Goal: Information Seeking & Learning: Learn about a topic

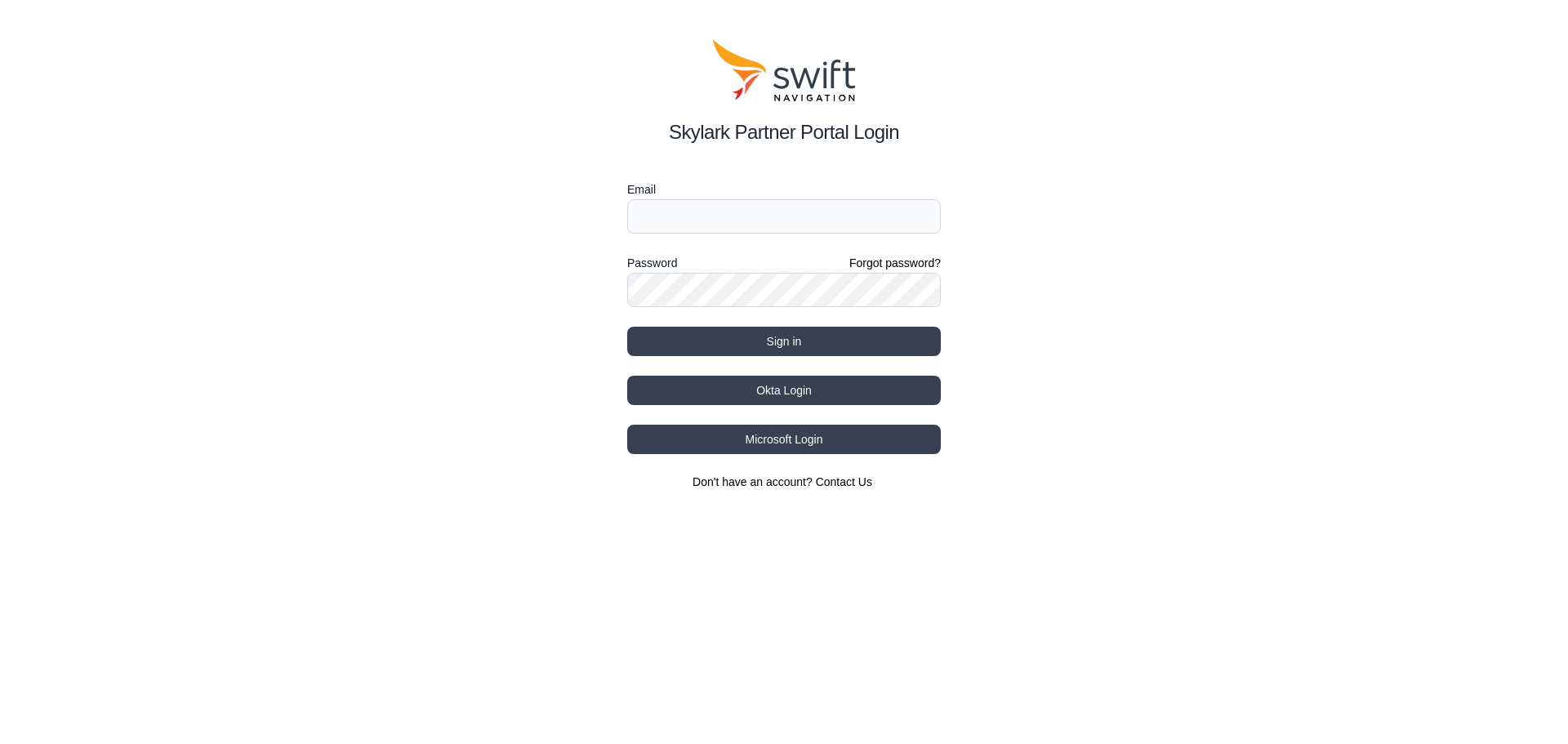
click at [677, 245] on form "Email Password Forgot password? Sign in" at bounding box center [784, 268] width 314 height 176
click at [676, 203] on input "Email" at bounding box center [784, 216] width 314 height 34
type input "[EMAIL_ADDRESS][PERSON_NAME][DOMAIN_NAME]"
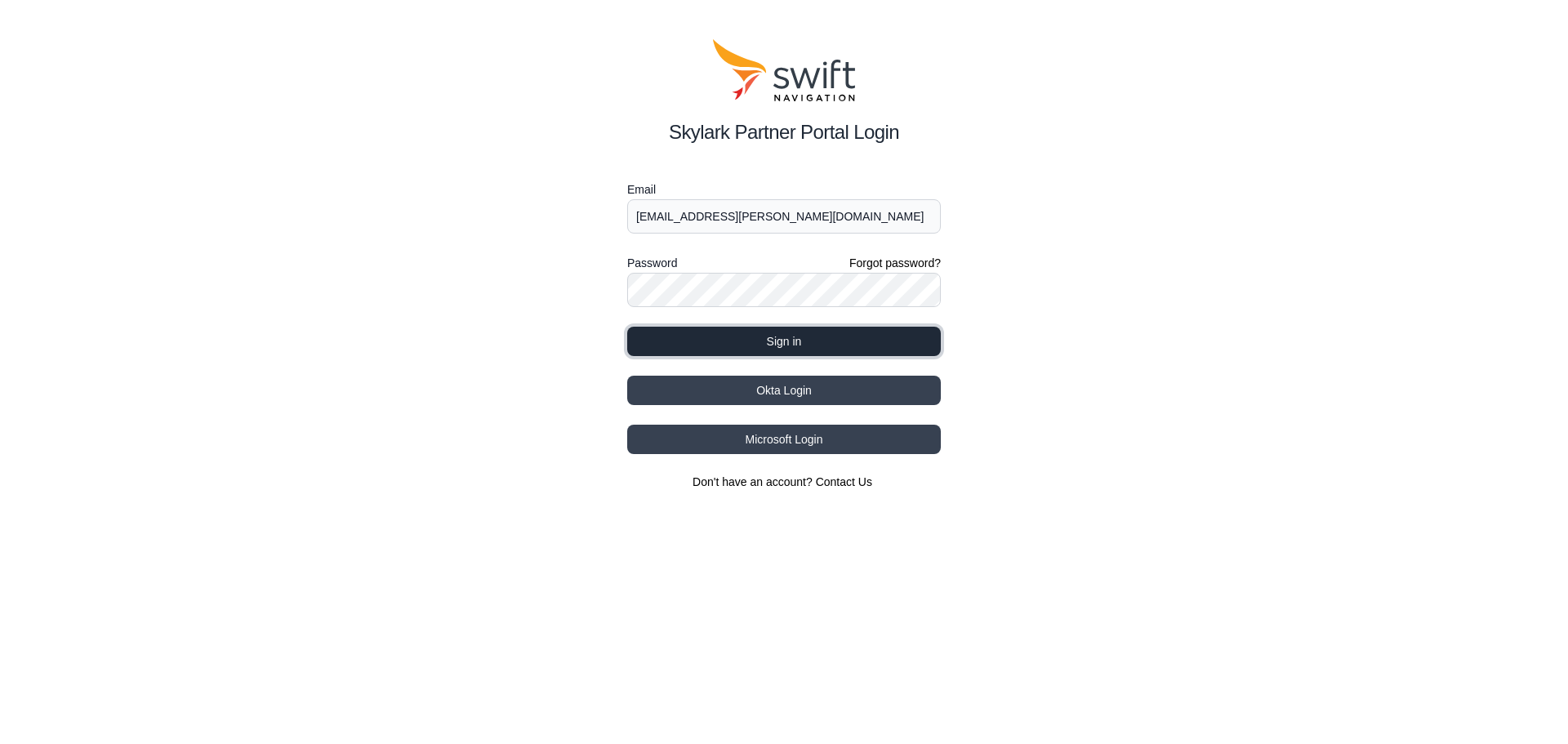
click at [816, 339] on button "Sign in" at bounding box center [784, 341] width 314 height 30
select select
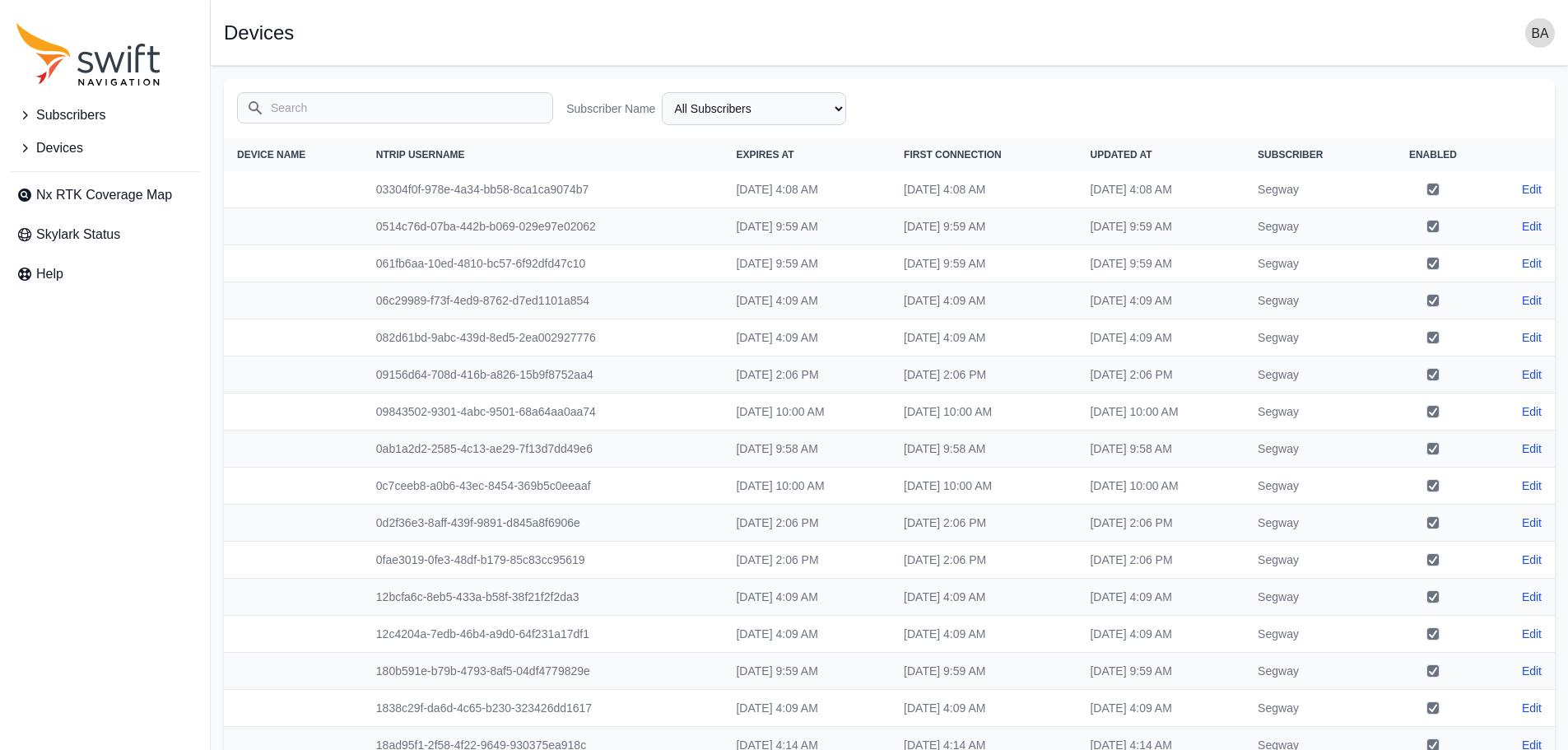
click at [21, 110] on icon "Sidenav" at bounding box center [24, 115] width 16 height 16
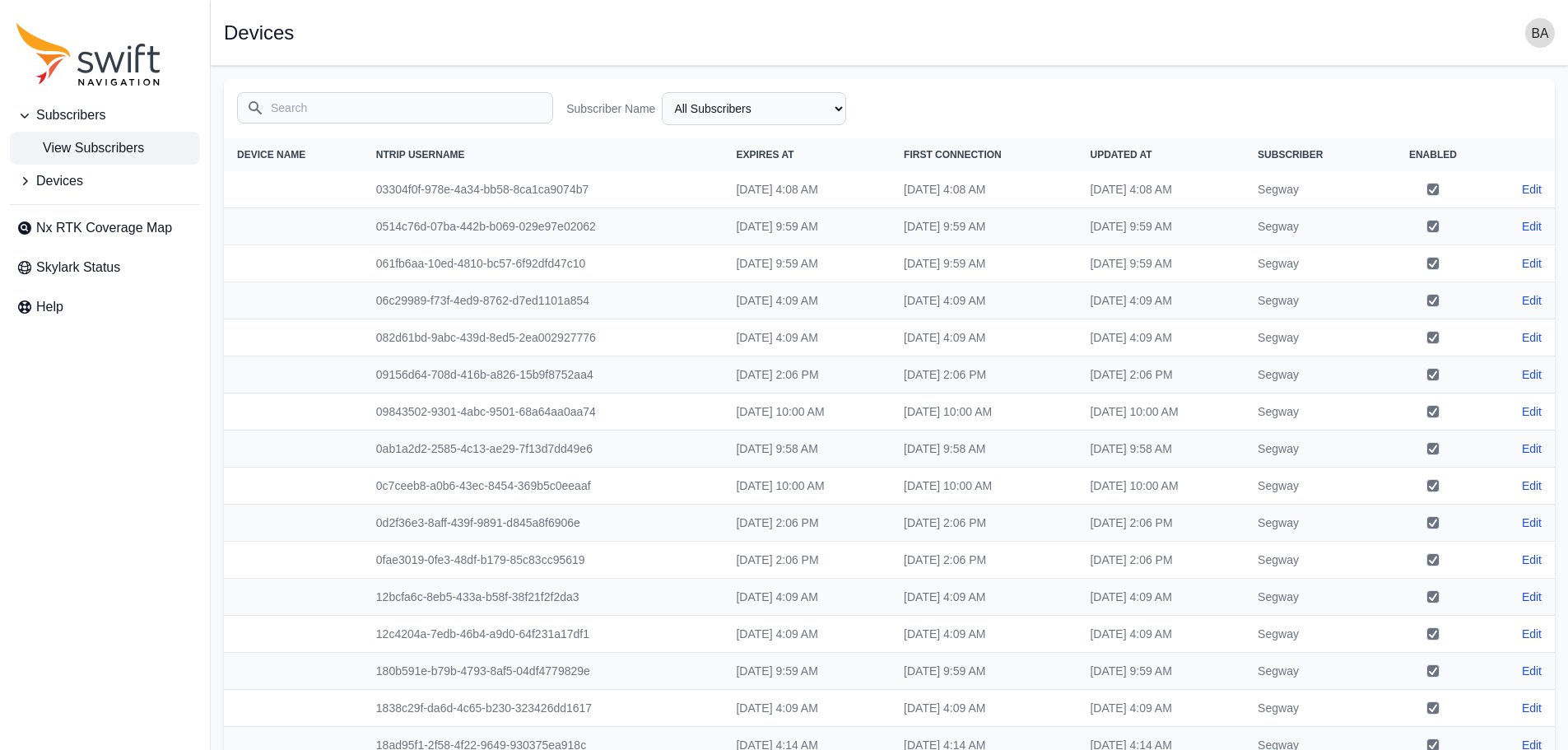
click at [69, 135] on link "View Subscribers" at bounding box center [104, 149] width 190 height 33
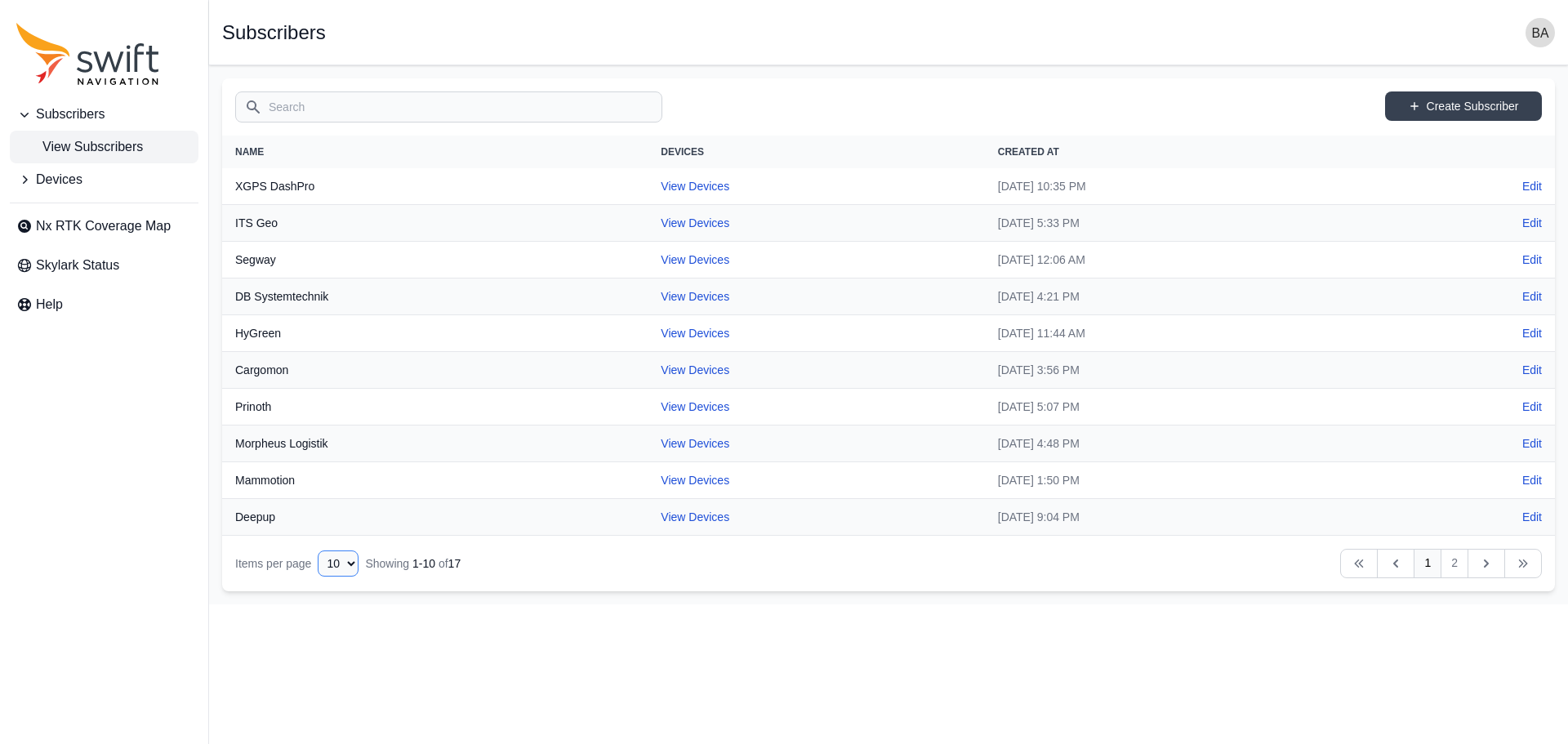
click at [343, 569] on select "10 15 20 25 50" at bounding box center [338, 563] width 41 height 26
select select "20"
click at [318, 551] on select "10 15 20 25 50" at bounding box center [338, 563] width 41 height 26
click at [1456, 564] on link "2" at bounding box center [1454, 563] width 28 height 30
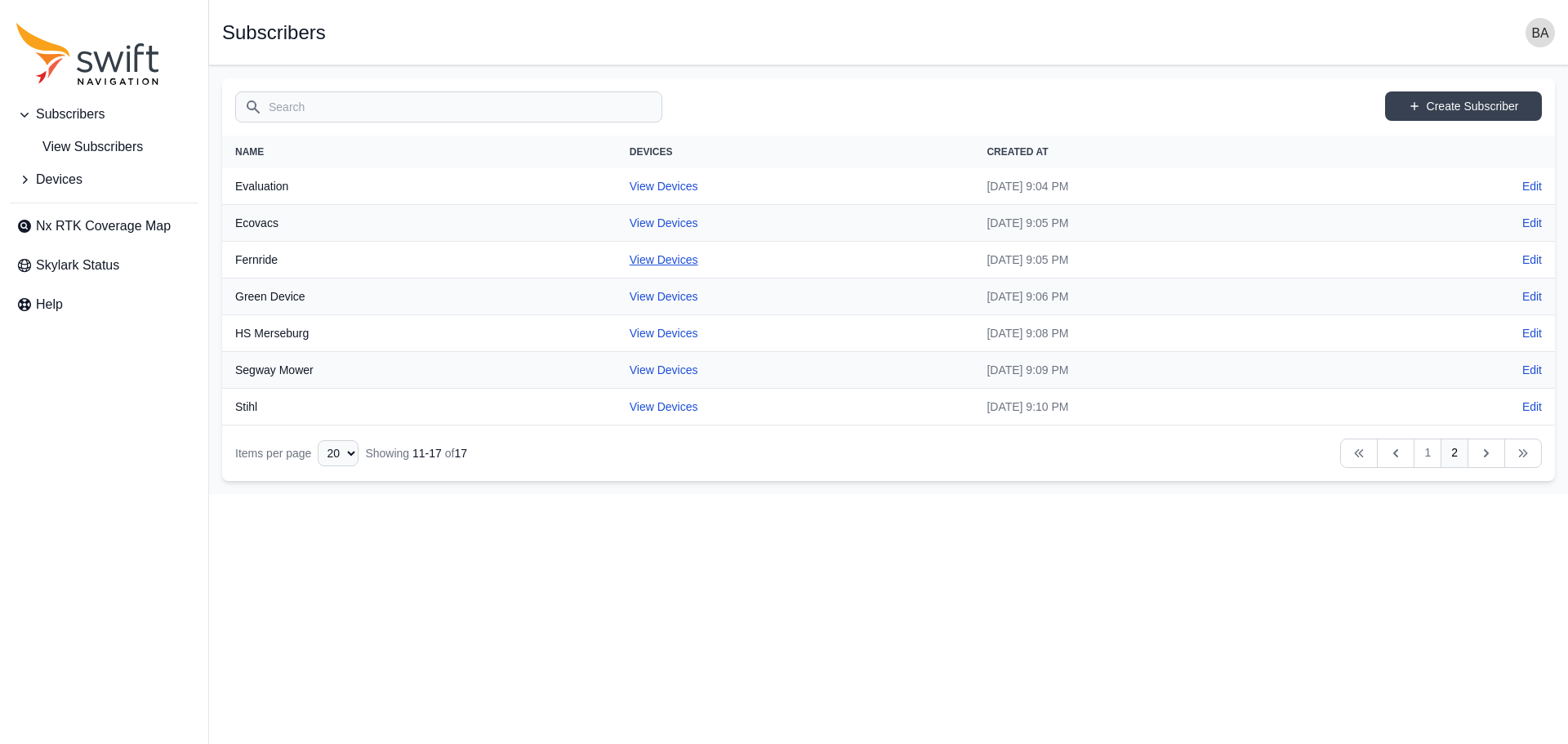
click at [630, 260] on link "View Devices" at bounding box center [664, 260] width 69 height 13
select select "ba8ccdcf-3963-4ac5-ba09-22dadd1c5333"
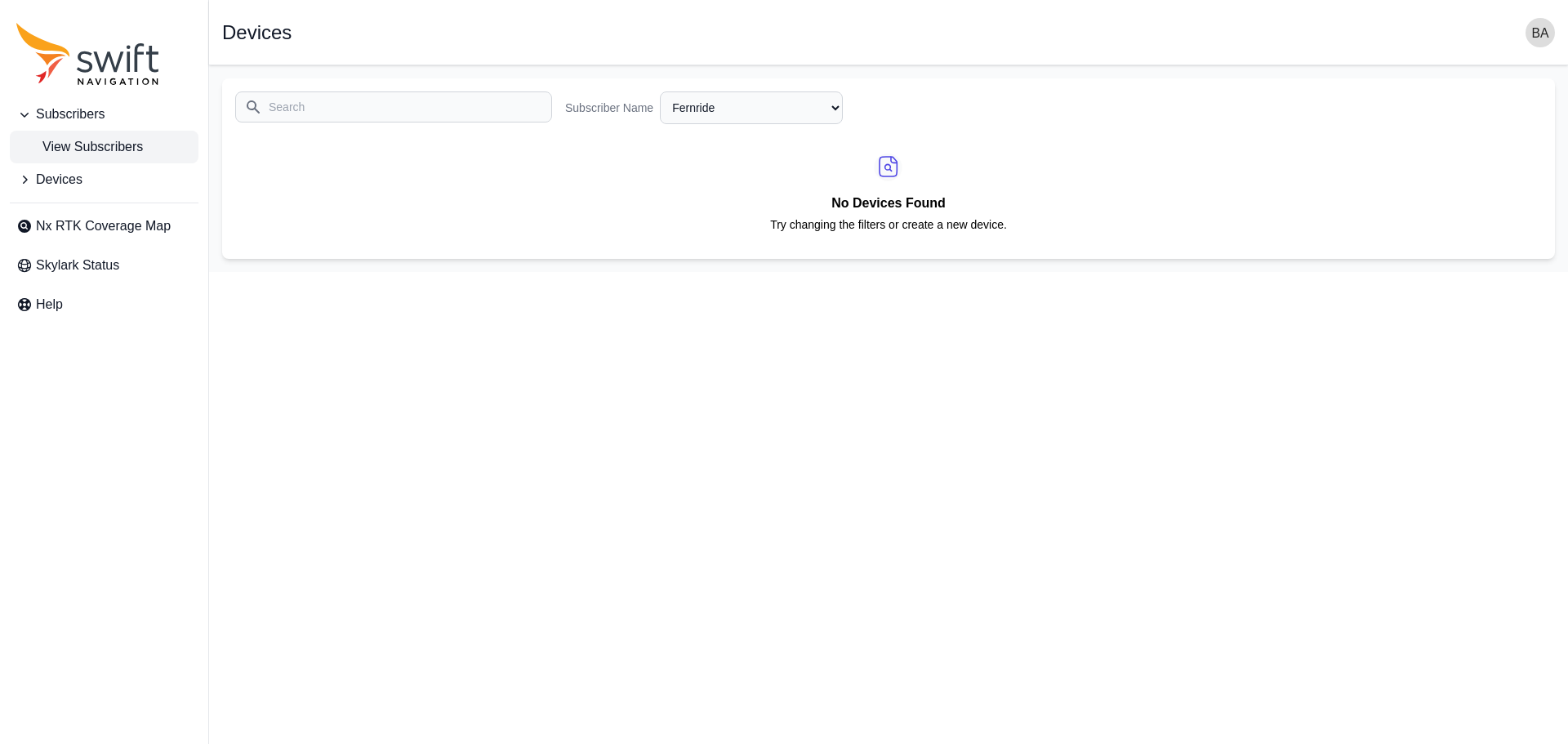
click at [89, 148] on span "View Subscribers" at bounding box center [79, 147] width 126 height 19
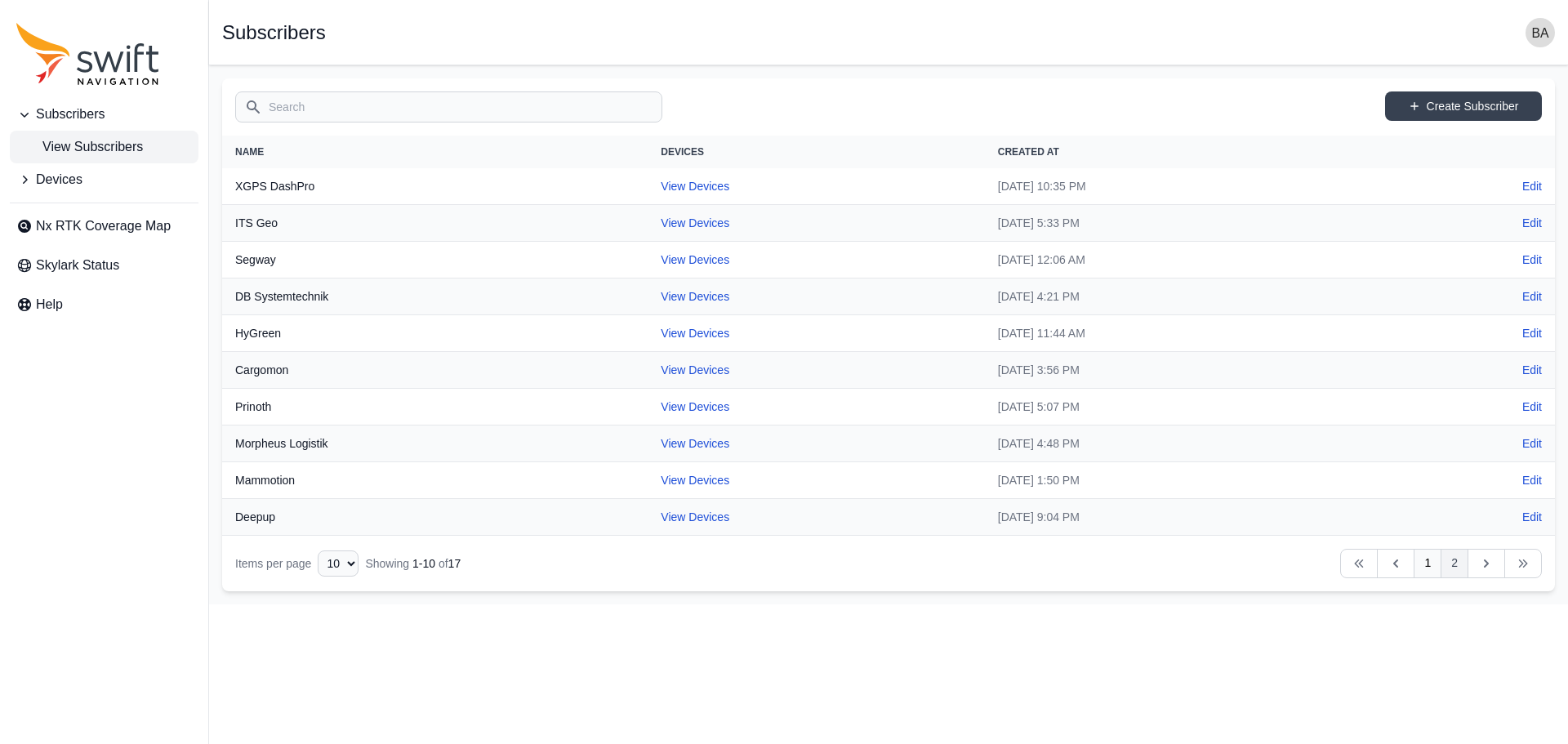
click at [1449, 560] on link "2" at bounding box center [1454, 563] width 28 height 30
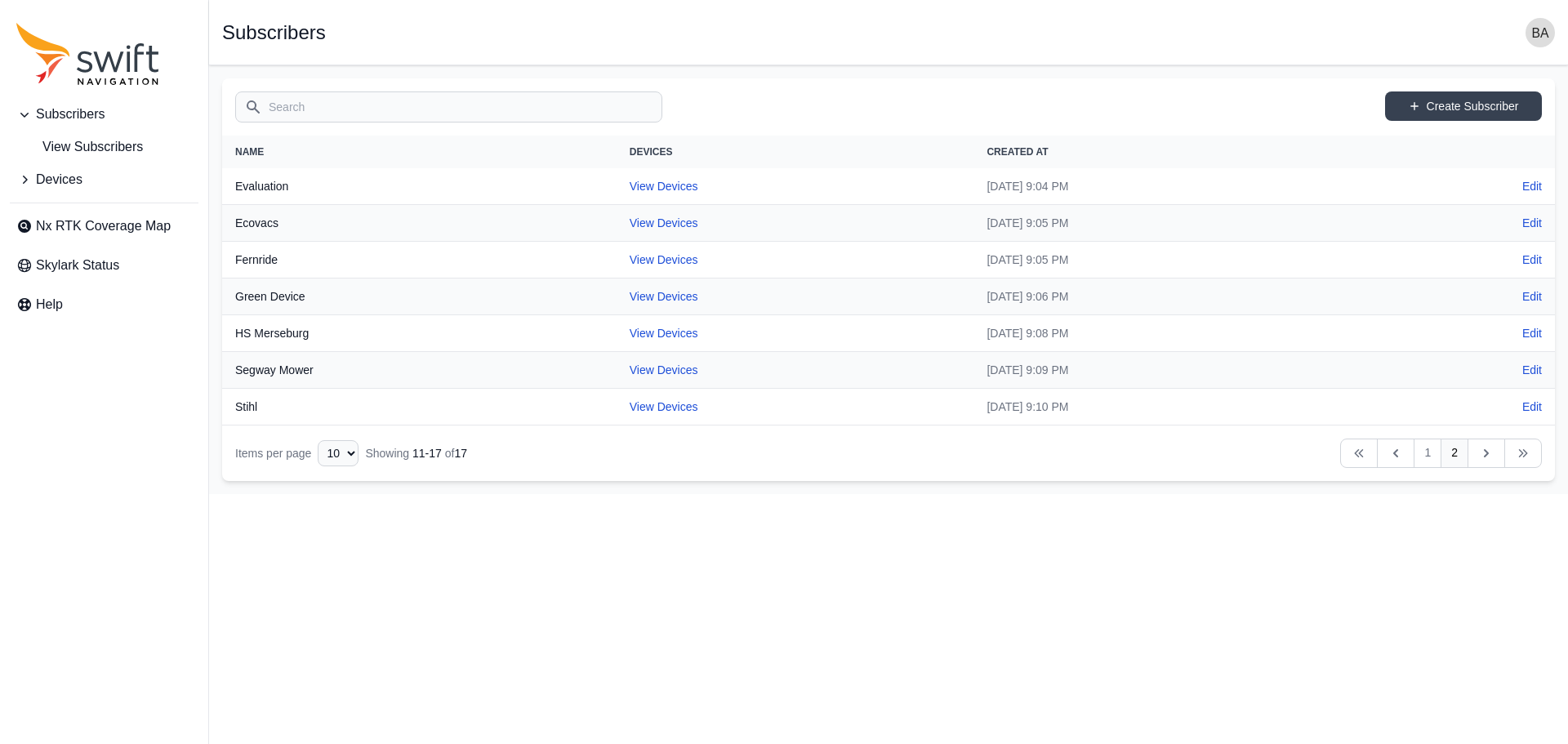
click at [616, 266] on td "View Devices" at bounding box center [795, 260] width 358 height 36
click at [630, 254] on link "View Devices" at bounding box center [664, 260] width 69 height 13
select select "ba8ccdcf-3963-4ac5-ba09-22dadd1c5333"
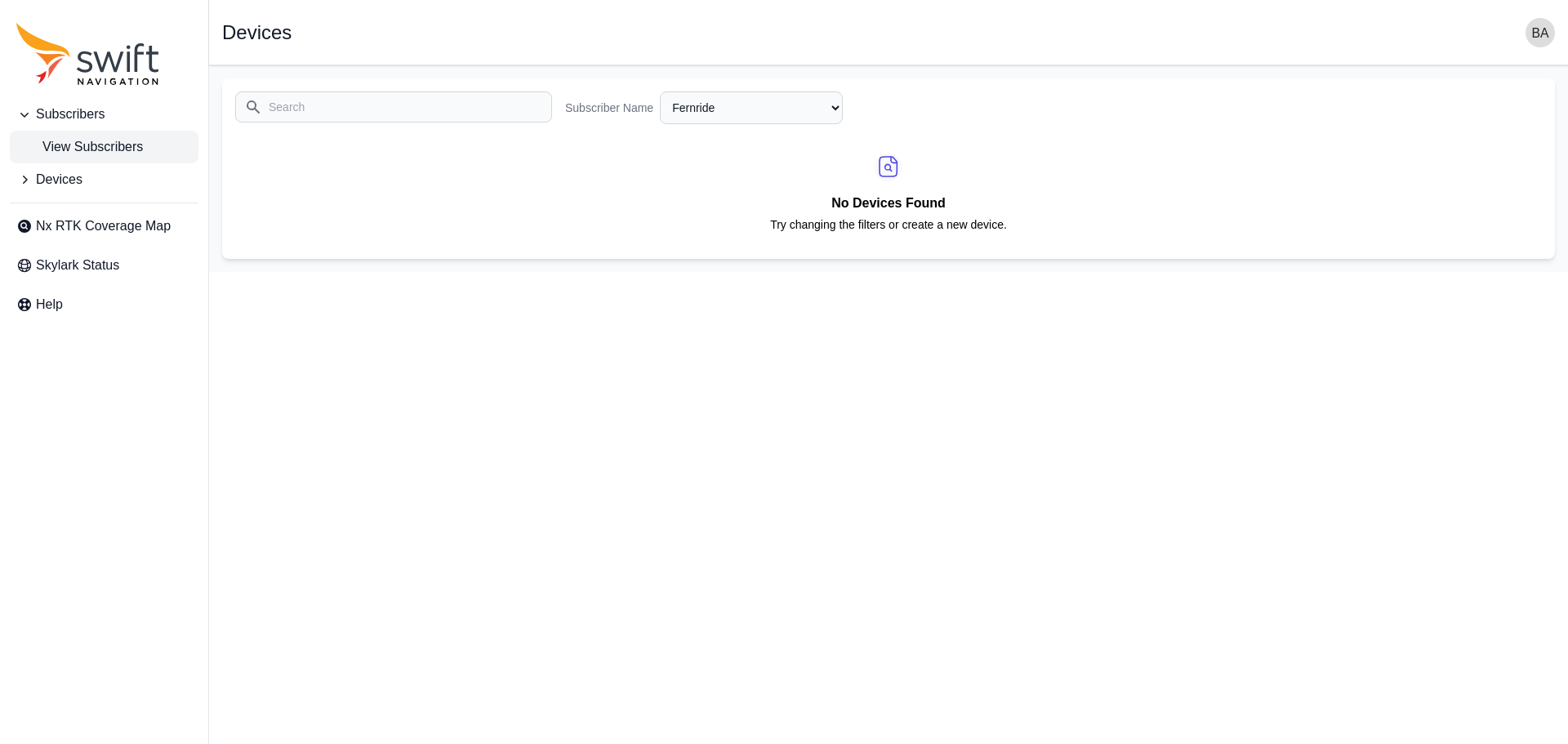
click at [160, 145] on link "View Subscribers" at bounding box center [103, 147] width 189 height 33
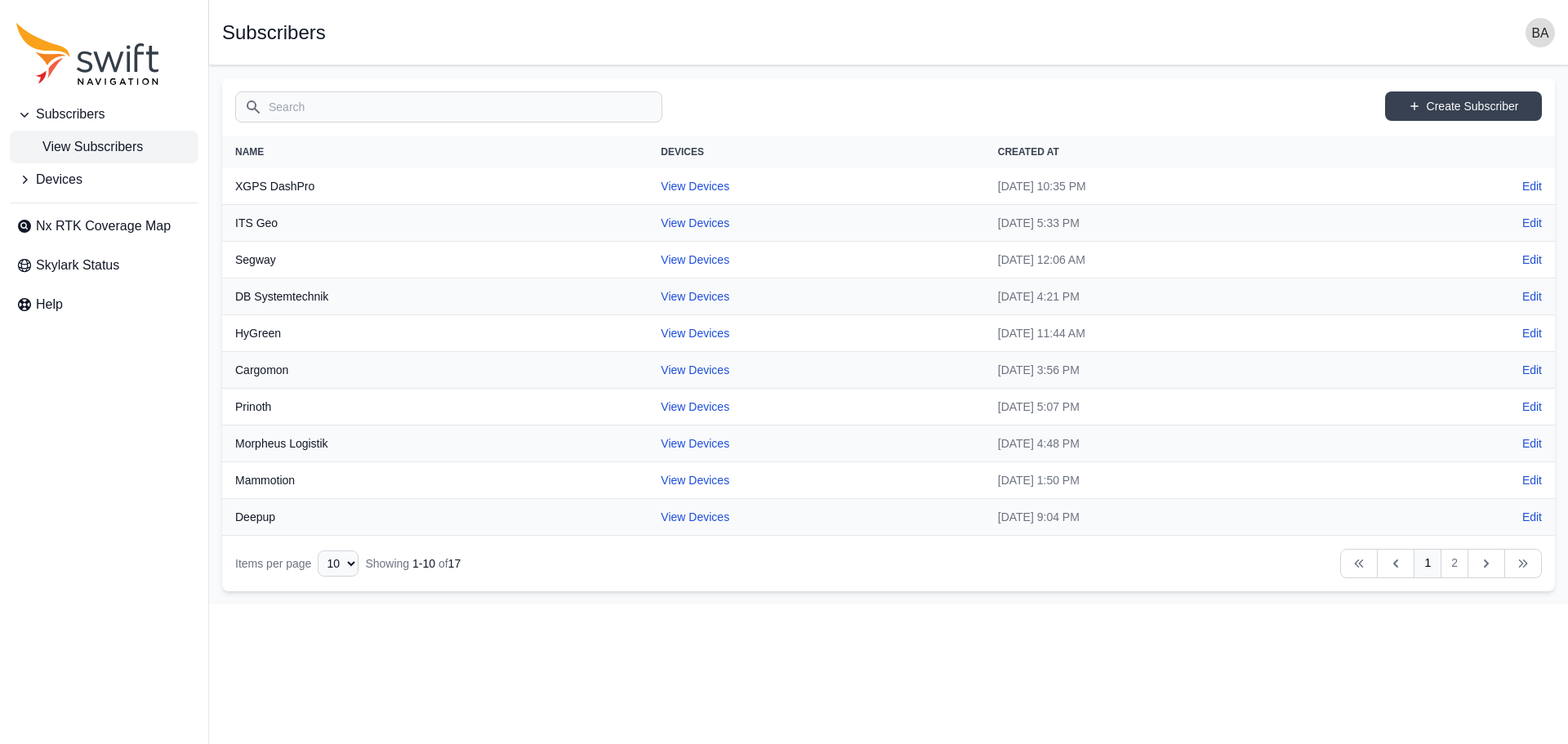
click at [1429, 556] on link "1" at bounding box center [1427, 563] width 28 height 30
click at [661, 220] on link "View Devices" at bounding box center [695, 223] width 69 height 13
select select "b6242d17-21f1-48a9-81cd-cc764d62d329"
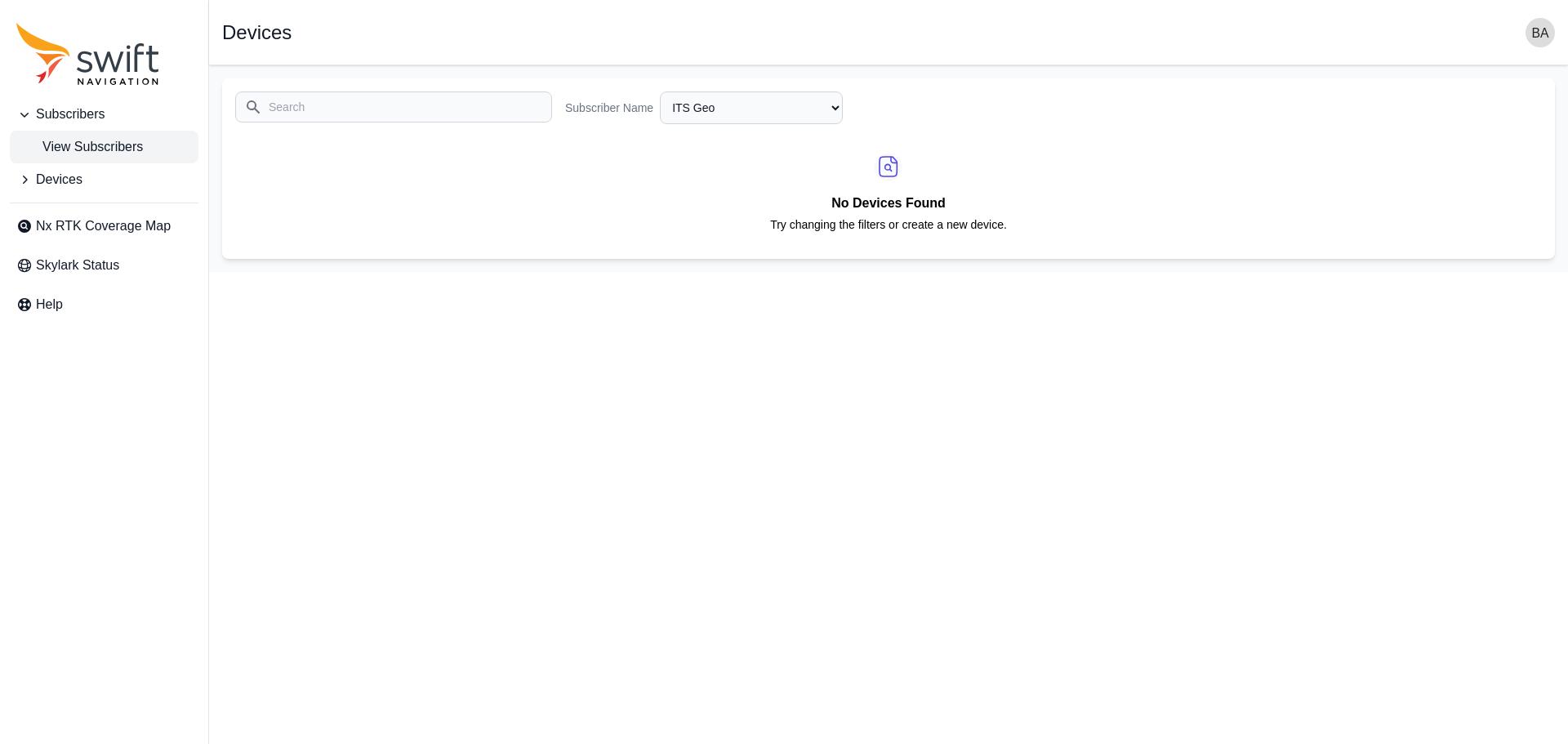
click at [88, 137] on span "View Subscribers" at bounding box center [79, 147] width 126 height 19
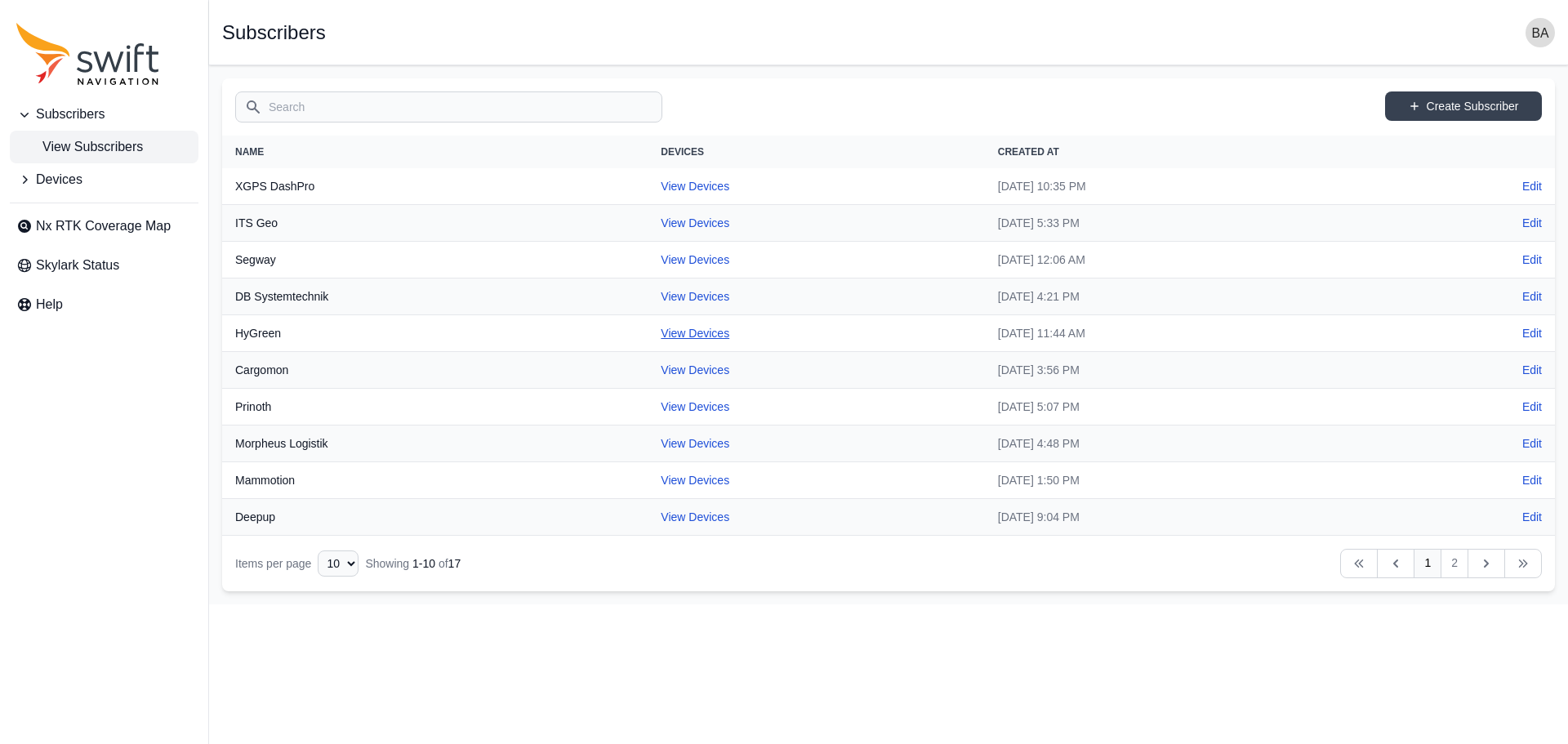
click at [648, 323] on td "View Devices" at bounding box center [817, 333] width 337 height 36
click at [661, 336] on link "View Devices" at bounding box center [695, 333] width 69 height 13
select select "e0217693-9123-4eb0-9ed4-34fe5bee6995"
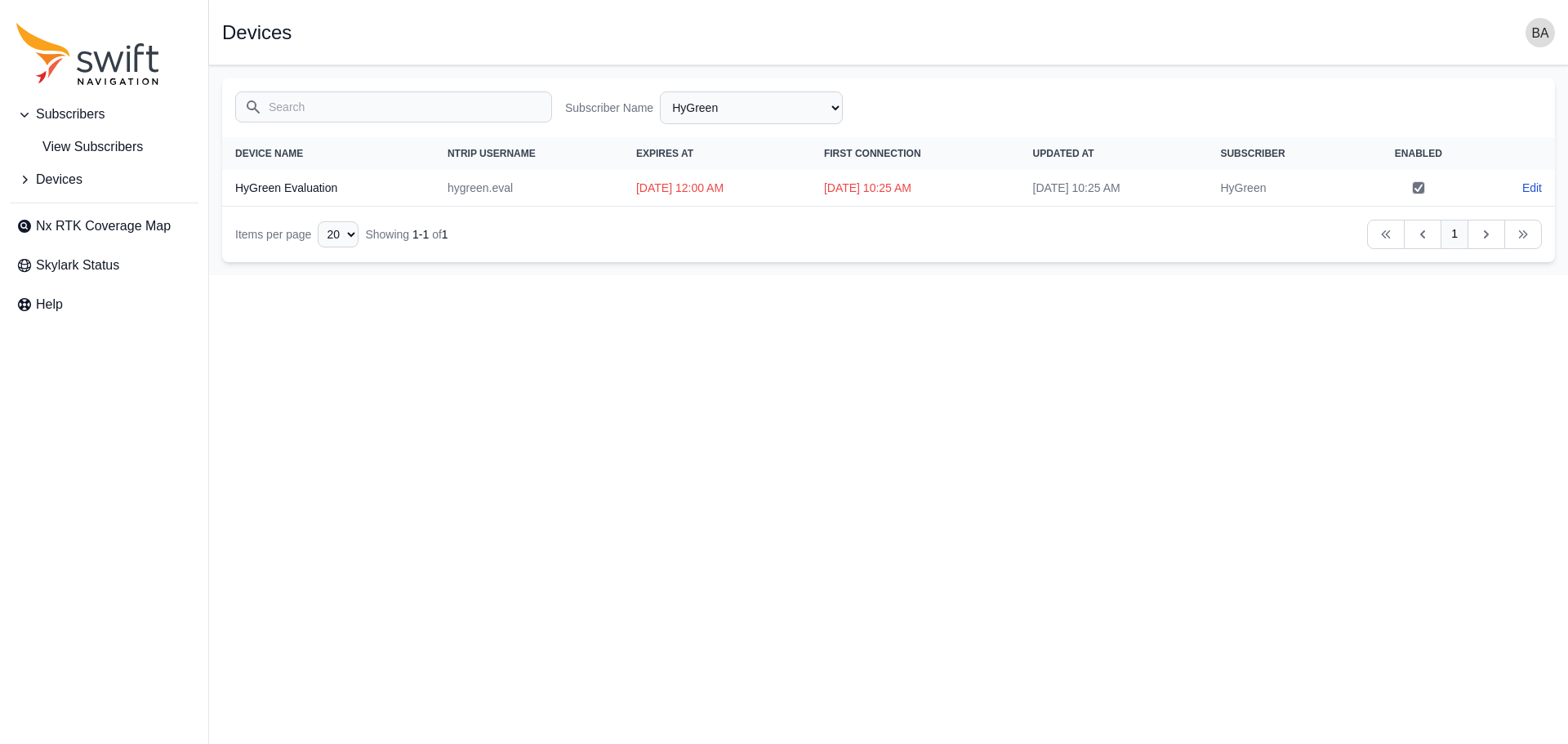
click at [28, 180] on icon "Sidenav" at bounding box center [24, 179] width 16 height 16
click at [85, 208] on span "View Devices" at bounding box center [68, 213] width 104 height 19
select select "Subscriber"
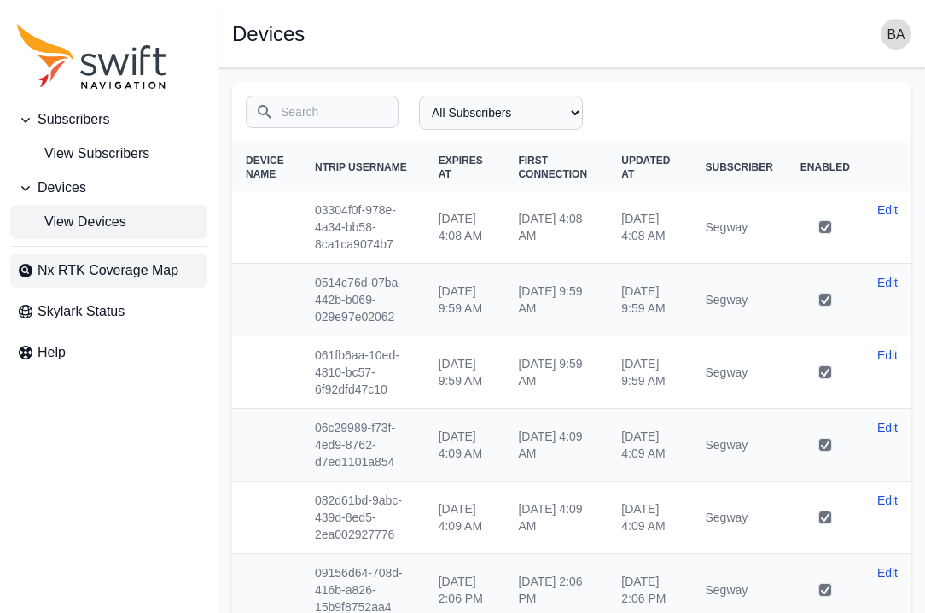
click at [104, 271] on span "Nx RTK Coverage Map" at bounding box center [108, 270] width 141 height 20
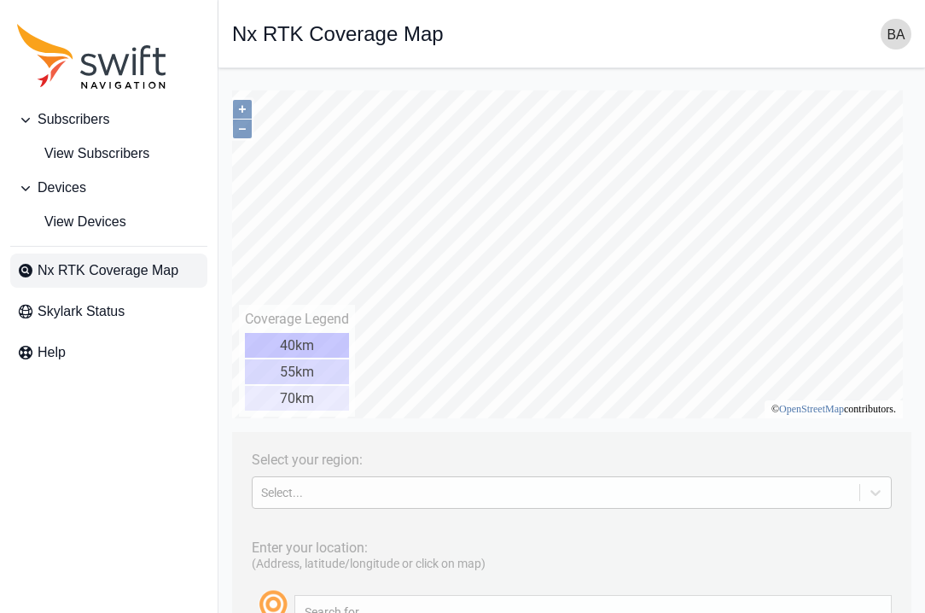
click at [381, 492] on div "Select..." at bounding box center [556, 492] width 590 height 14
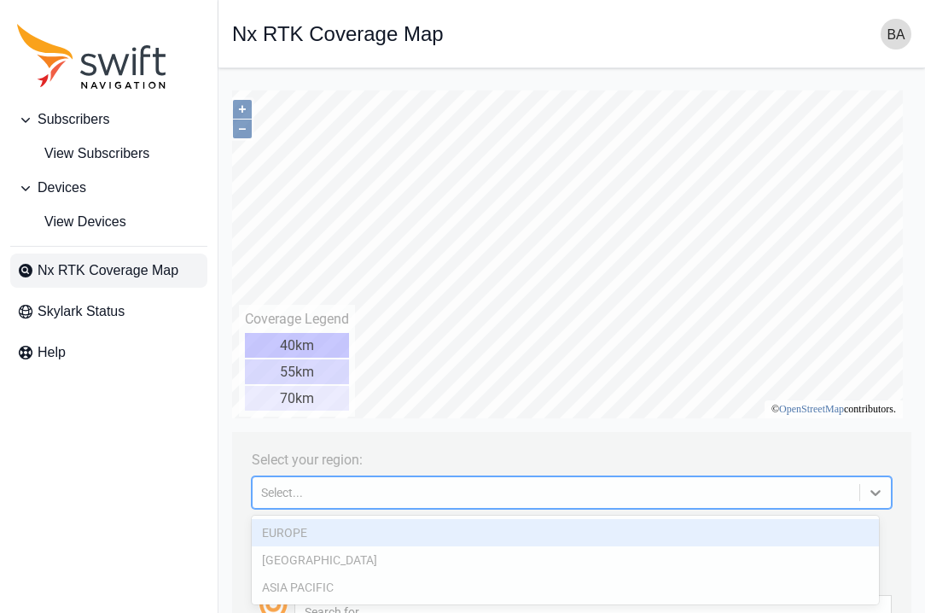
click at [325, 537] on div "EUROPE" at bounding box center [565, 532] width 627 height 27
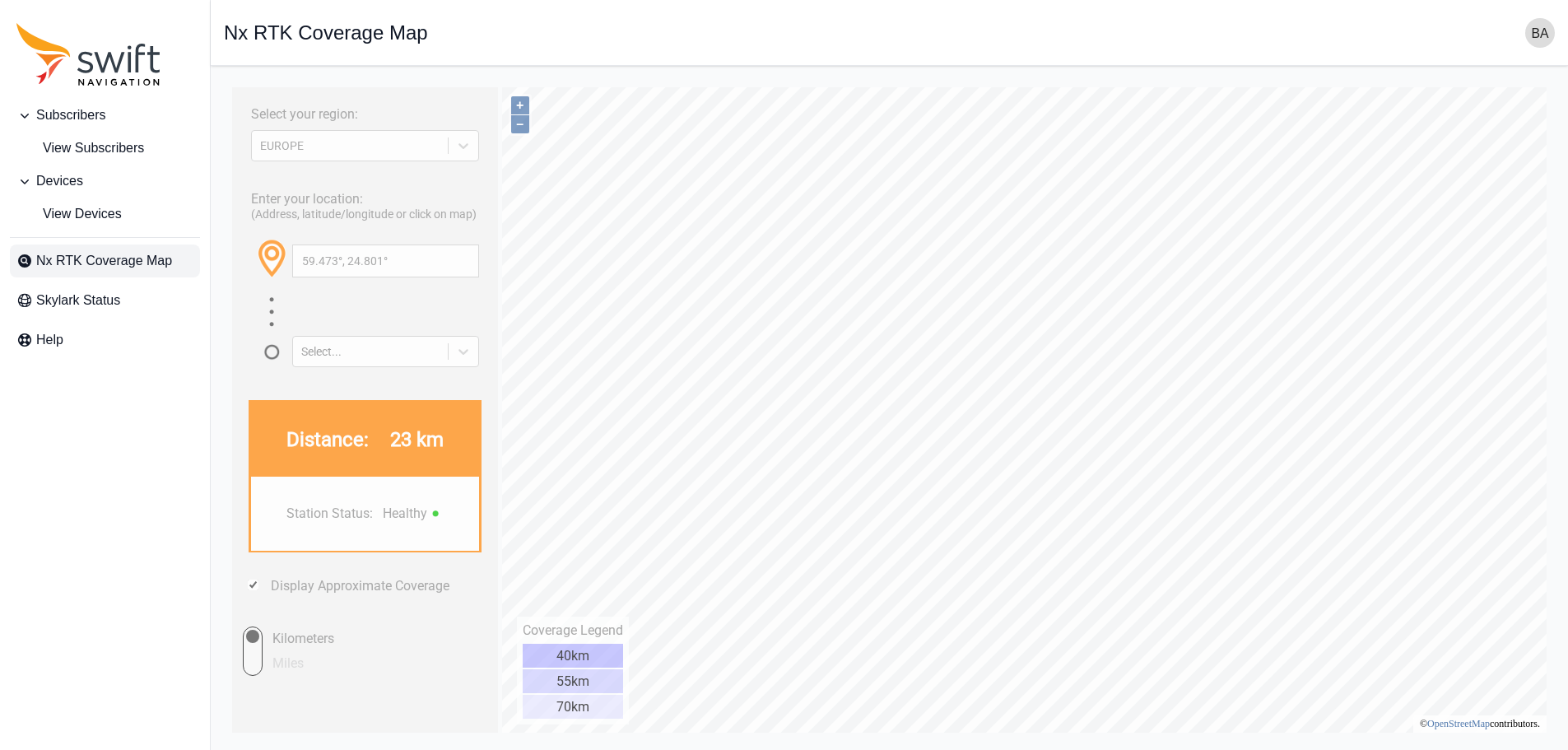
type input "59.450°, 24.752°"
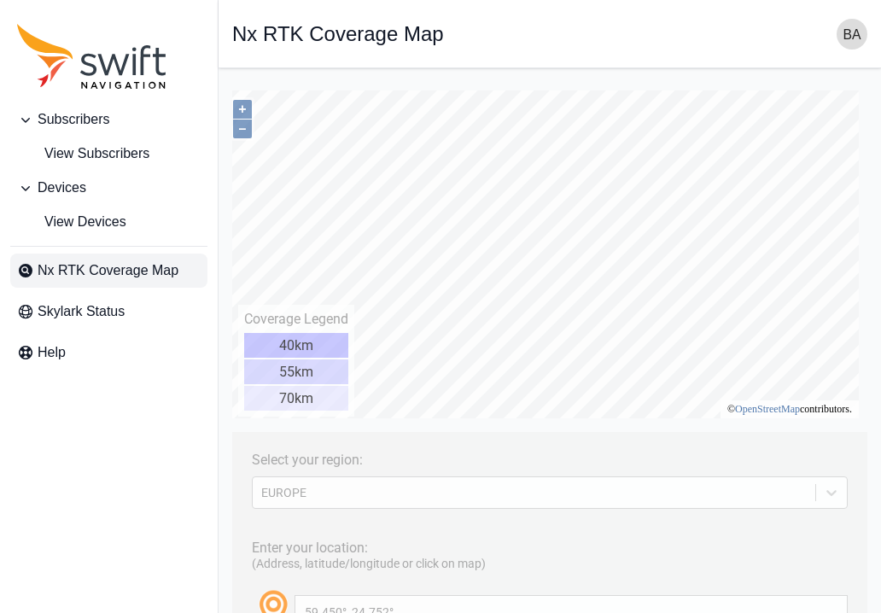
click at [584, 32] on div "Open sidebar Nx RTK Coverage Map" at bounding box center [549, 34] width 635 height 31
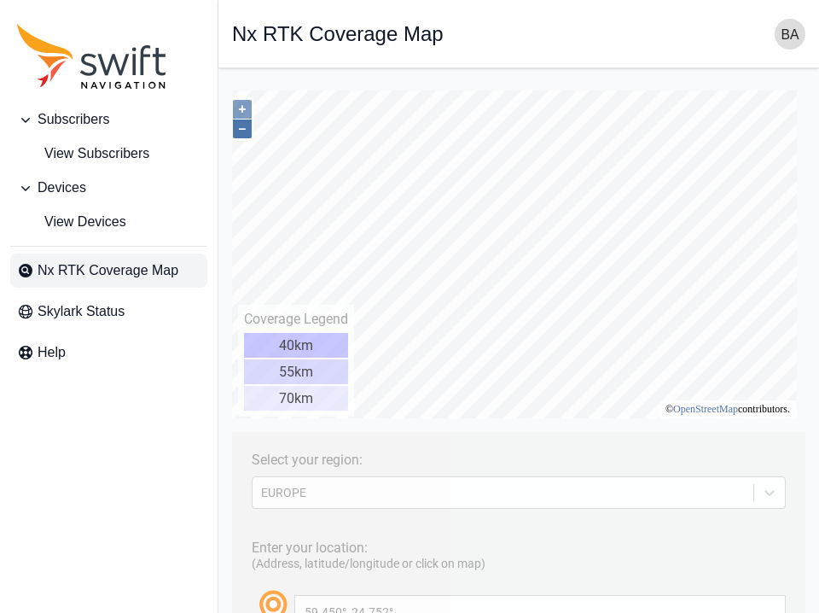
click at [240, 131] on button "–" at bounding box center [242, 128] width 19 height 19
click at [238, 110] on button "+" at bounding box center [242, 109] width 19 height 19
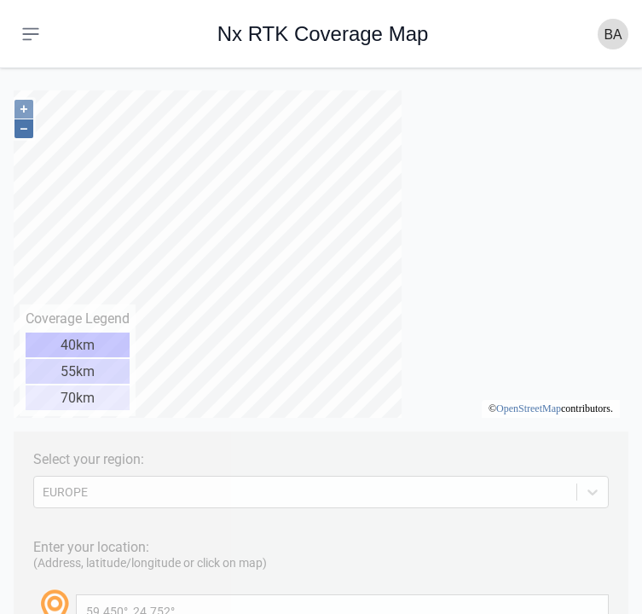
click at [25, 132] on button "–" at bounding box center [24, 128] width 19 height 19
click at [27, 131] on button "–" at bounding box center [24, 128] width 19 height 19
